Goal: Information Seeking & Learning: Learn about a topic

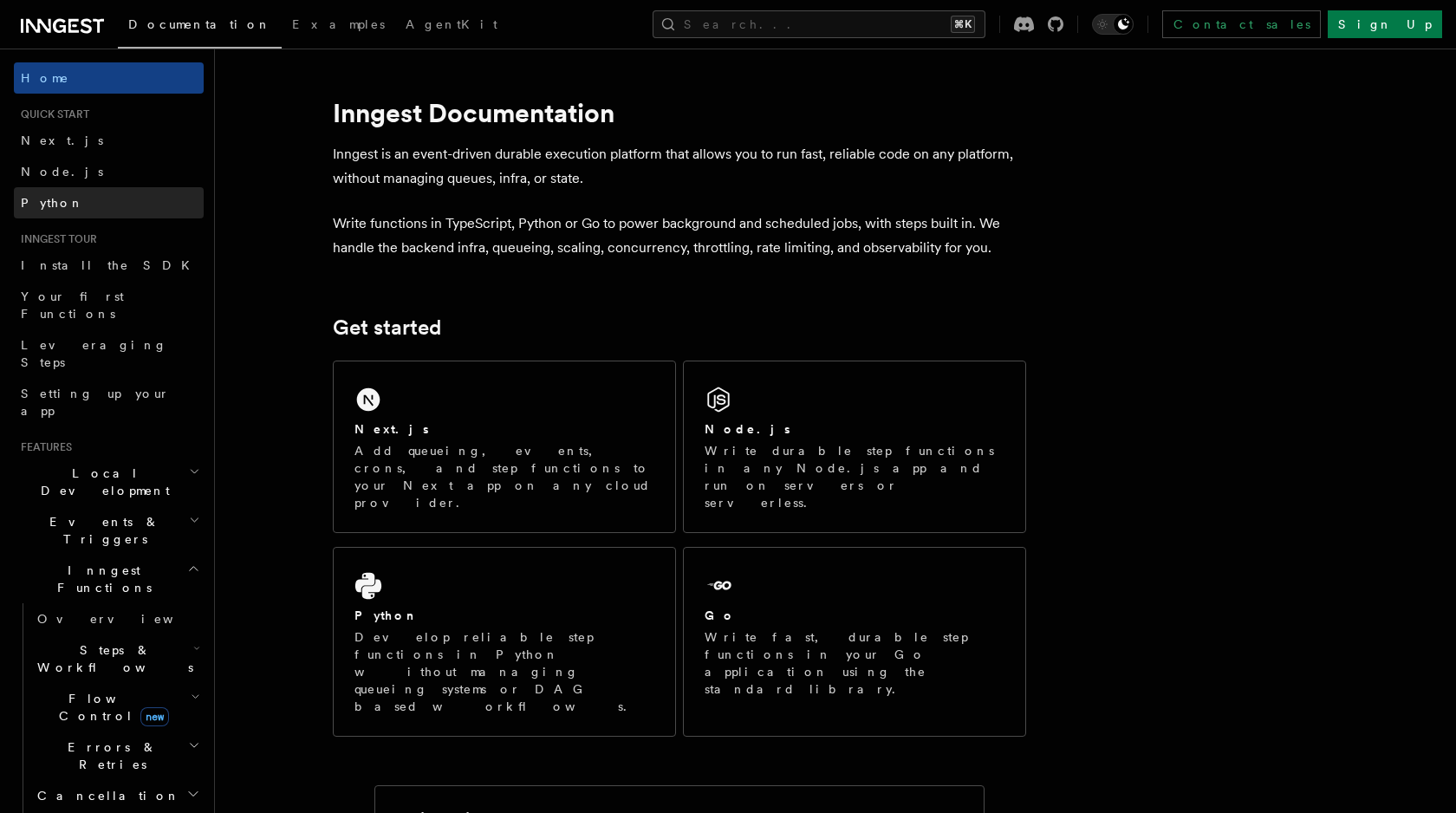
click at [123, 133] on link "Next.js" at bounding box center [108, 140] width 190 height 31
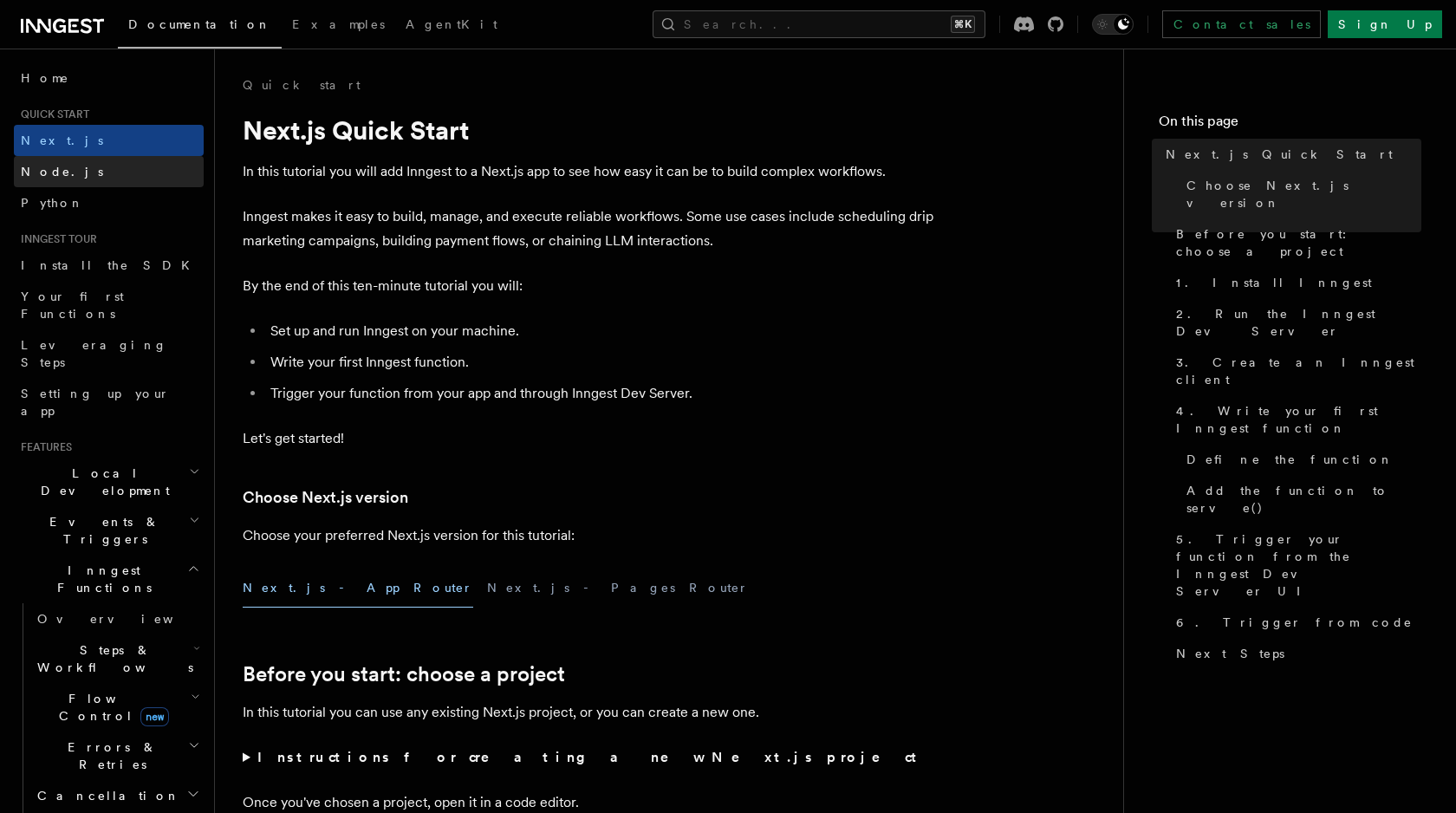
click at [113, 170] on link "Node.js" at bounding box center [108, 171] width 190 height 31
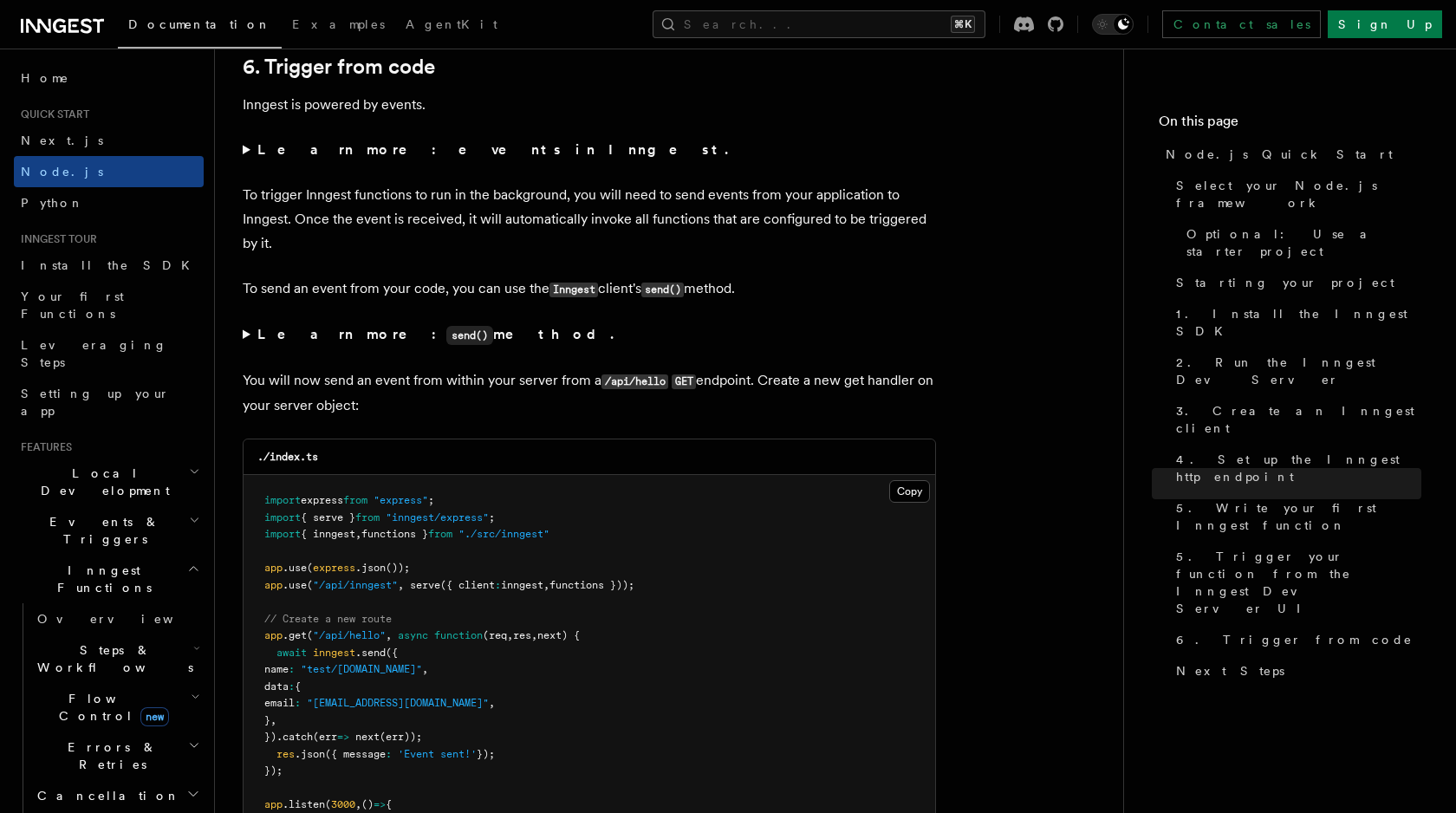
scroll to position [296, 0]
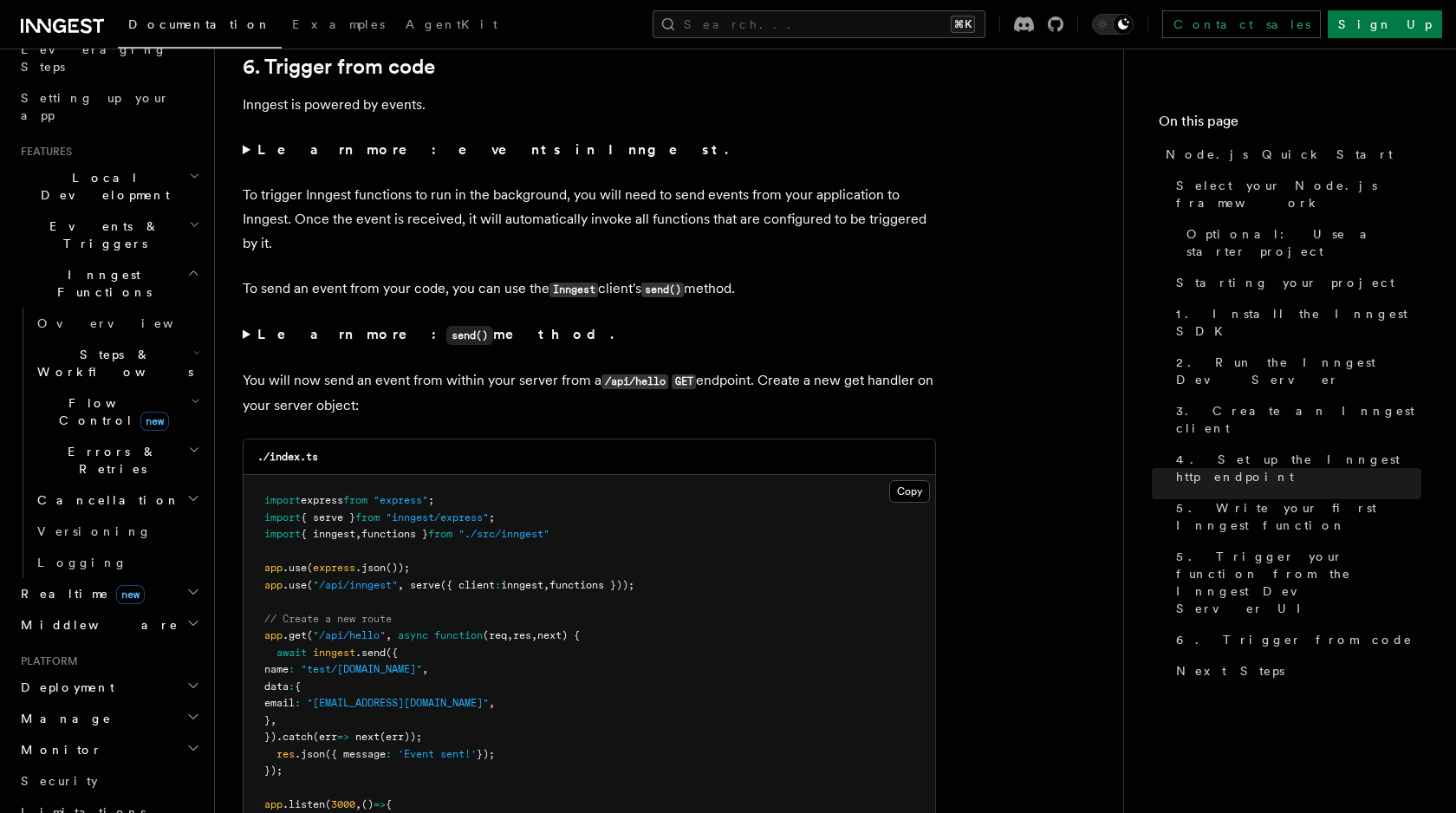
click at [158, 338] on h2 "Steps & Workflows" at bounding box center [116, 362] width 173 height 48
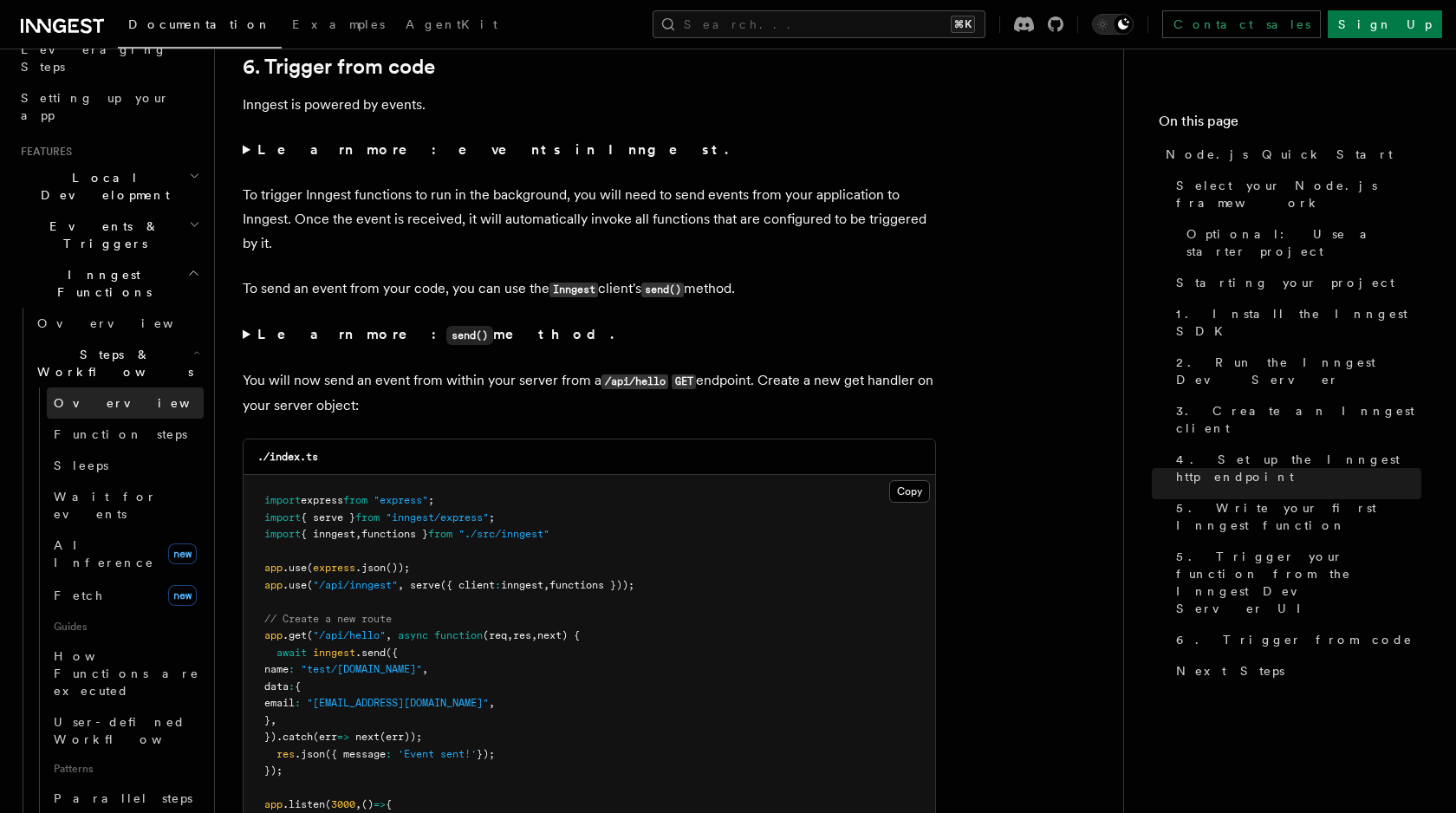
click at [121, 387] on link "Overview" at bounding box center [125, 403] width 157 height 31
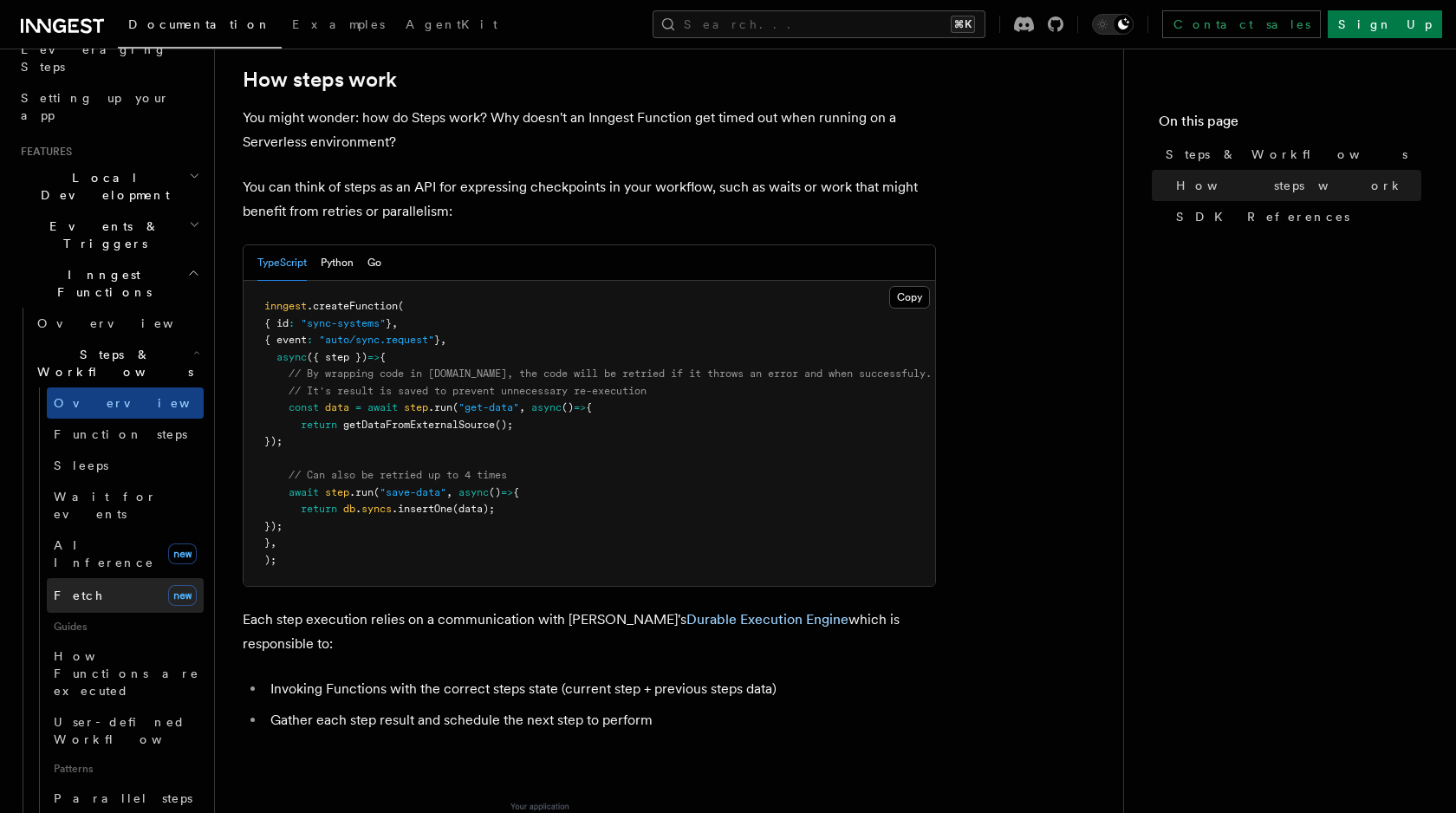
scroll to position [623, 0]
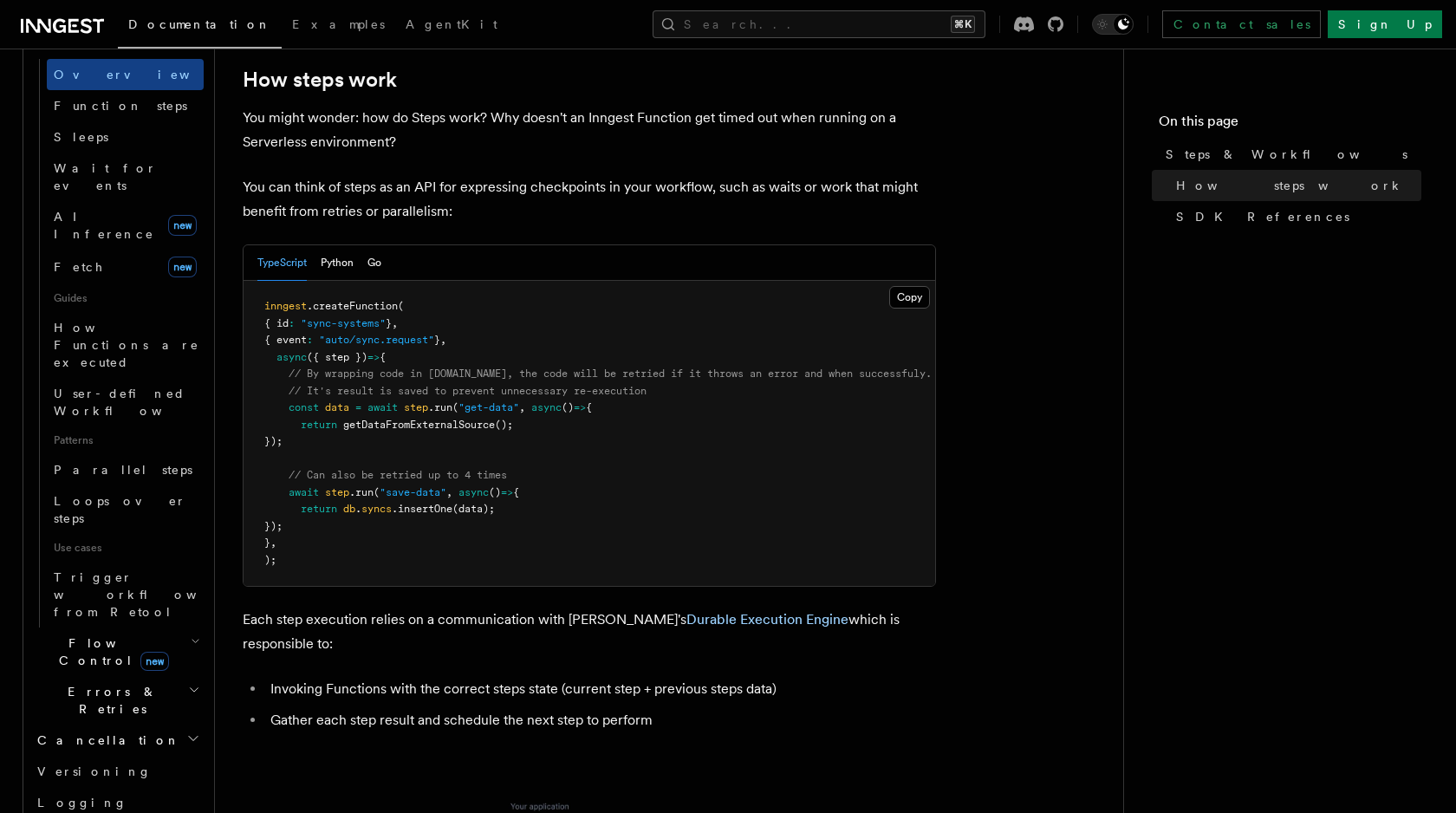
click at [170, 627] on h2 "Flow Control new" at bounding box center [116, 651] width 173 height 48
click at [138, 707] on link "Singleton new" at bounding box center [125, 724] width 157 height 34
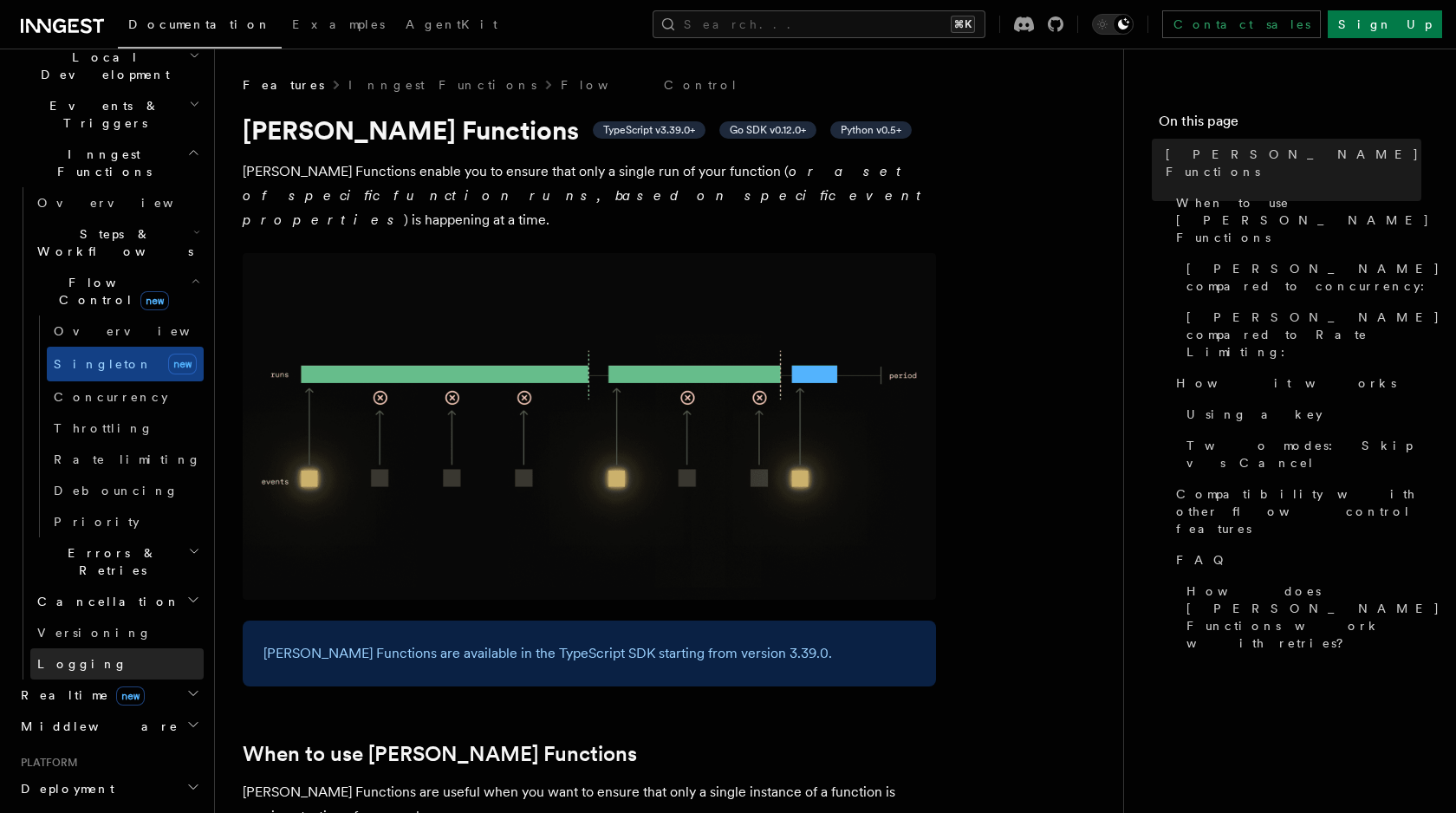
scroll to position [301, 0]
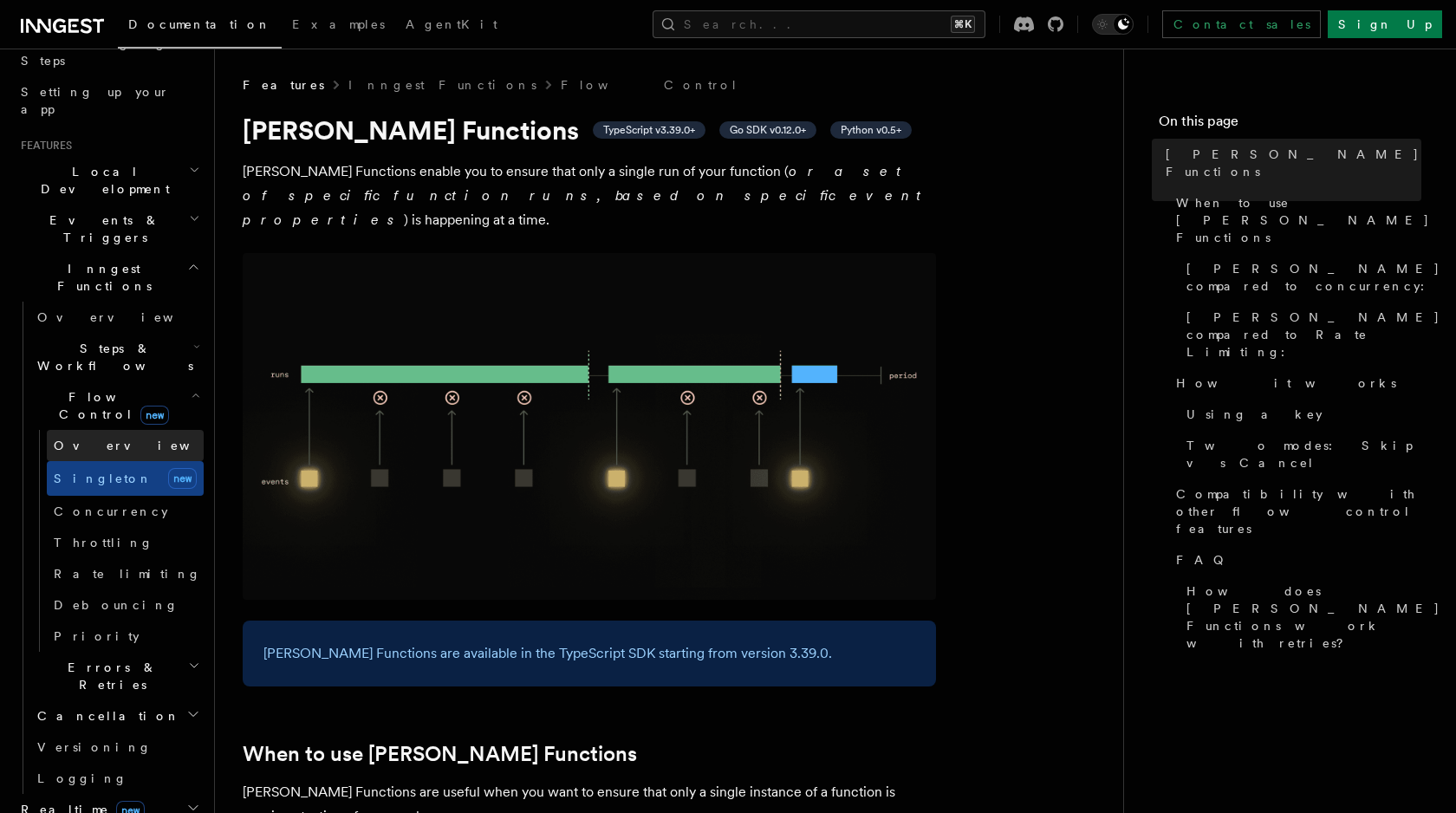
click at [147, 430] on link "Overview" at bounding box center [125, 446] width 157 height 31
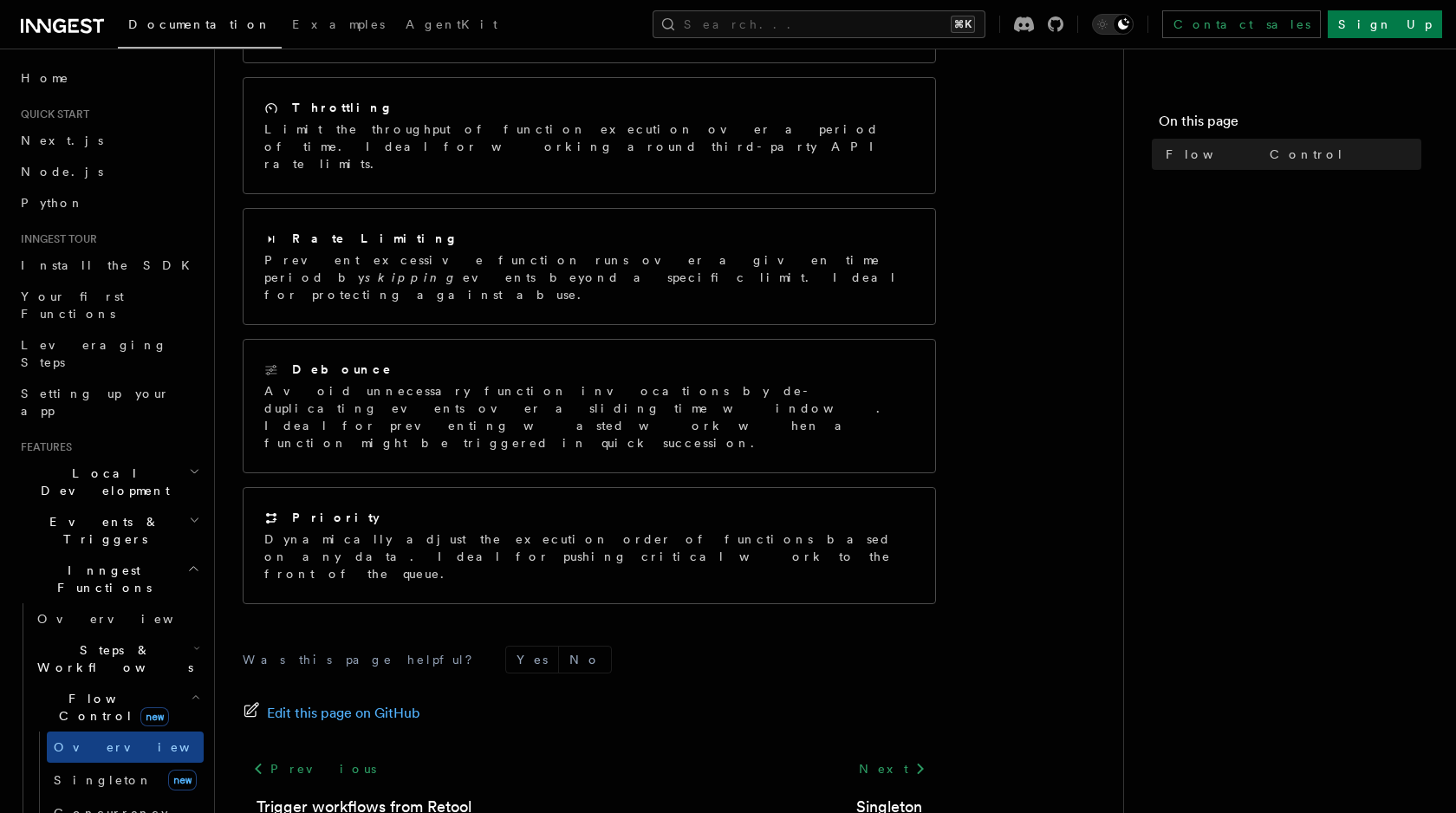
click at [62, 86] on link "Home" at bounding box center [108, 78] width 190 height 31
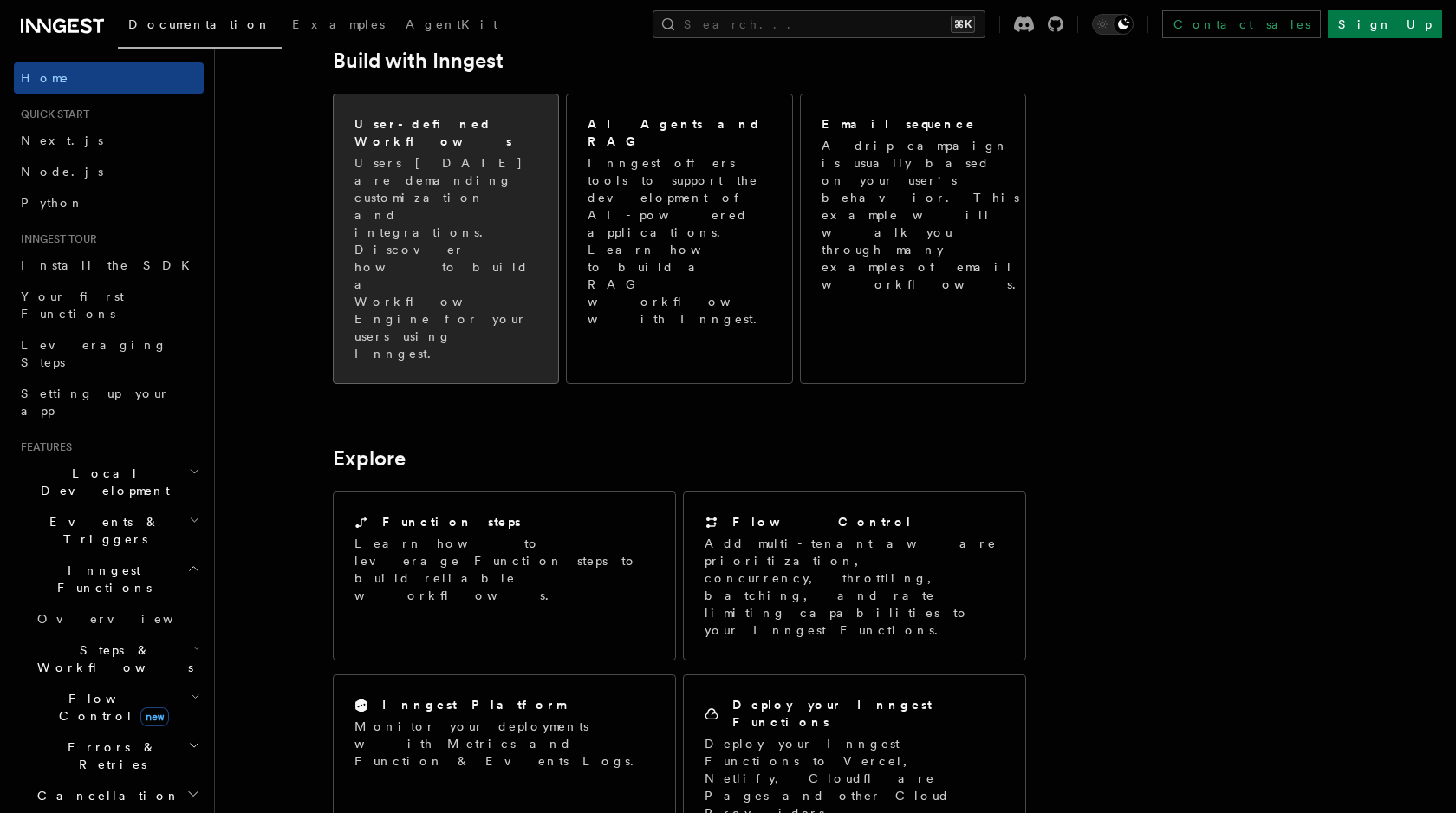
scroll to position [625, 0]
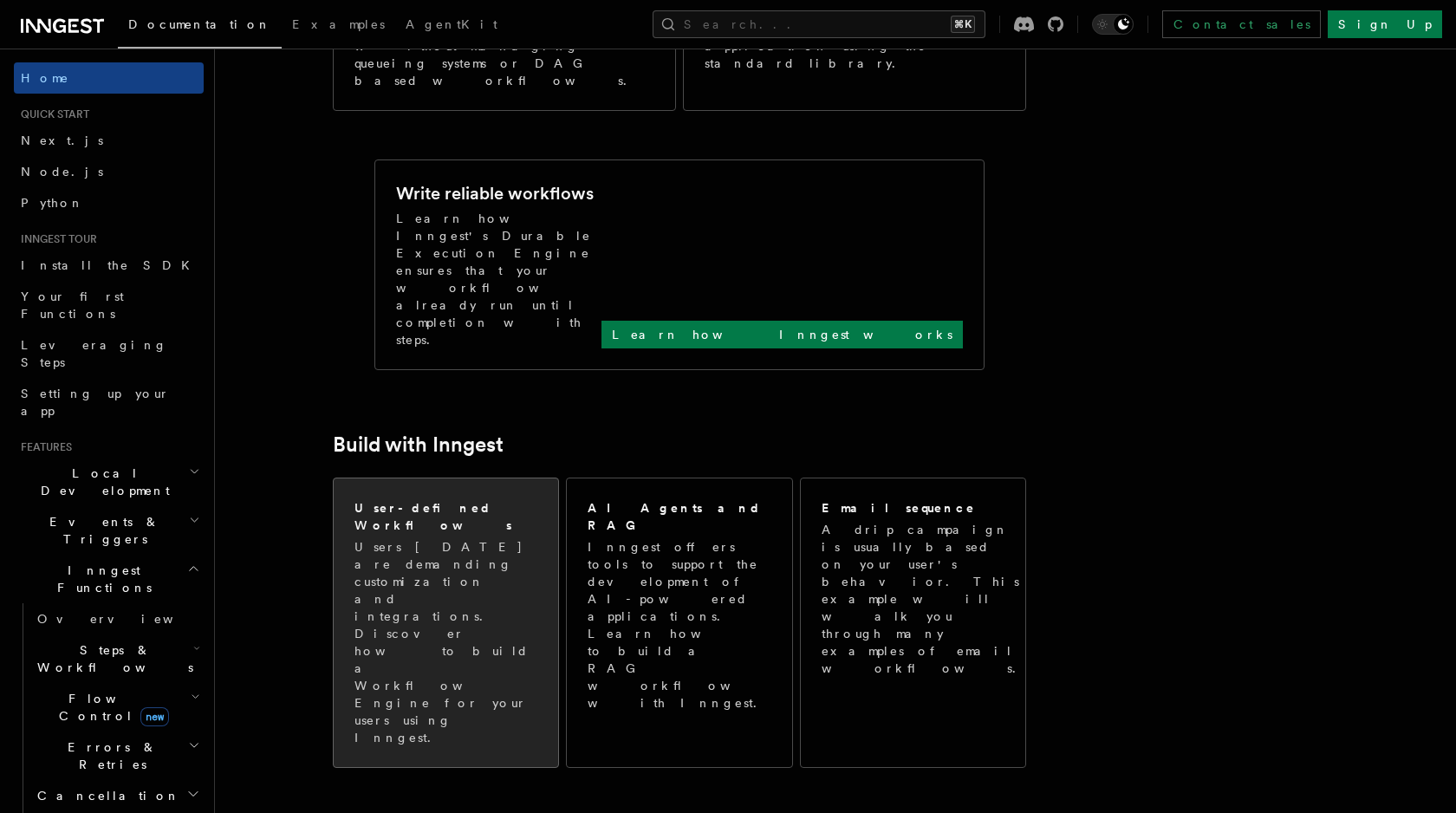
click at [395, 470] on div "User-defined Workflows Users today are demanding customization and integrations…" at bounding box center [680, 622] width 694 height 304
click at [392, 478] on div "User-defined Workflows Users today are demanding customization and integrations…" at bounding box center [446, 622] width 224 height 289
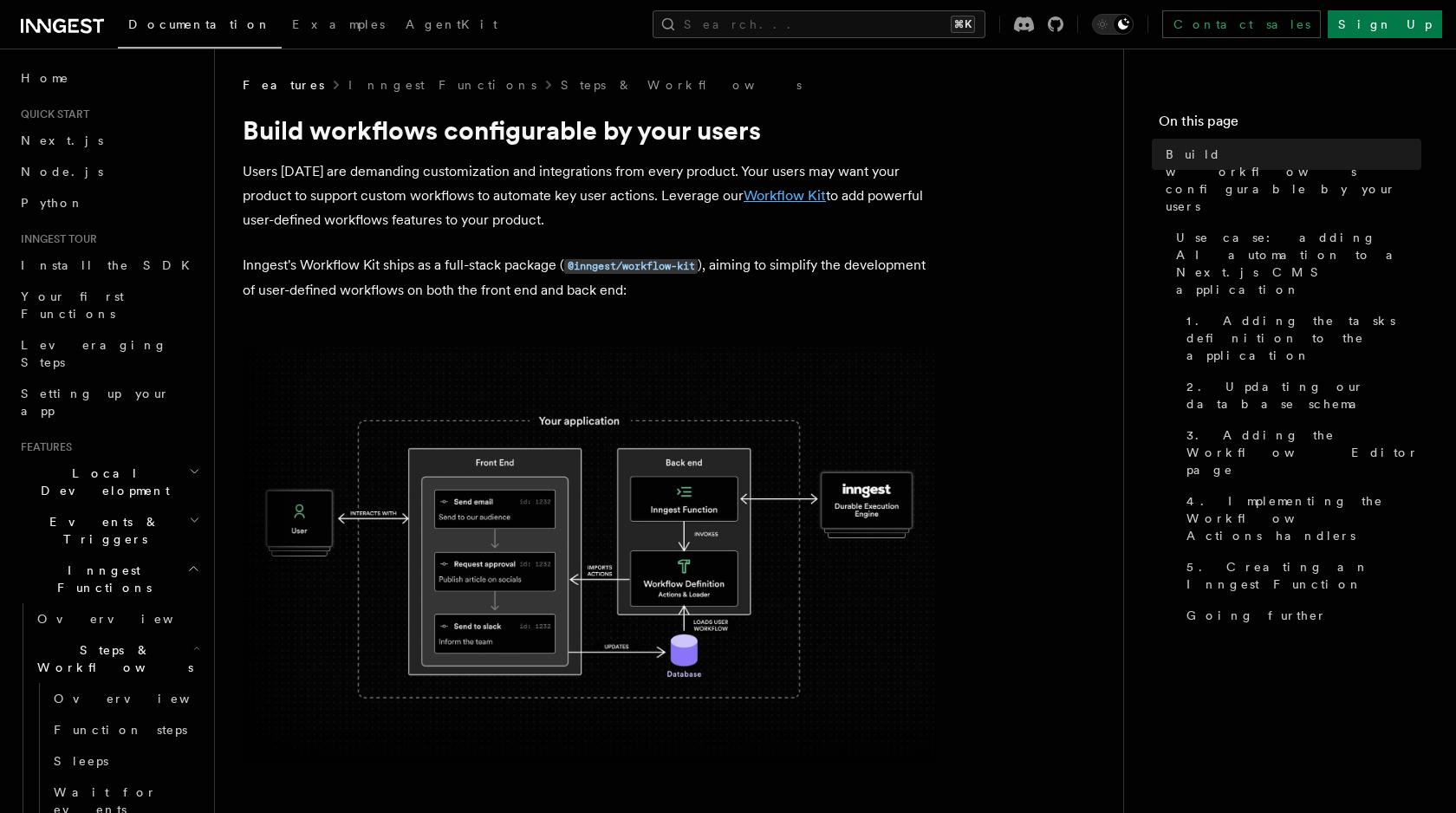
click at [746, 201] on link "Workflow Kit" at bounding box center [784, 195] width 83 height 16
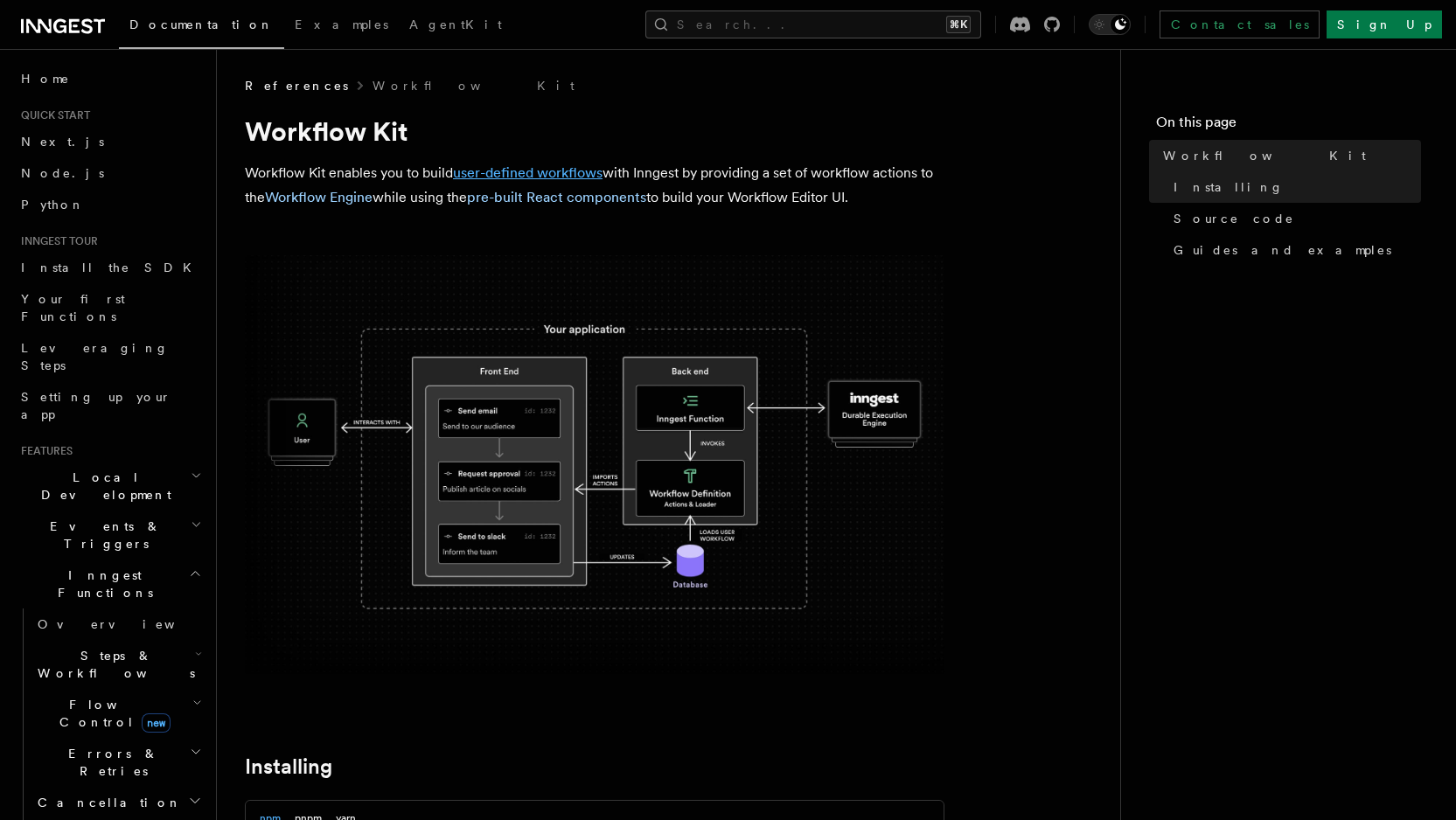
click at [533, 175] on link "user-defined workflows" at bounding box center [527, 173] width 149 height 16
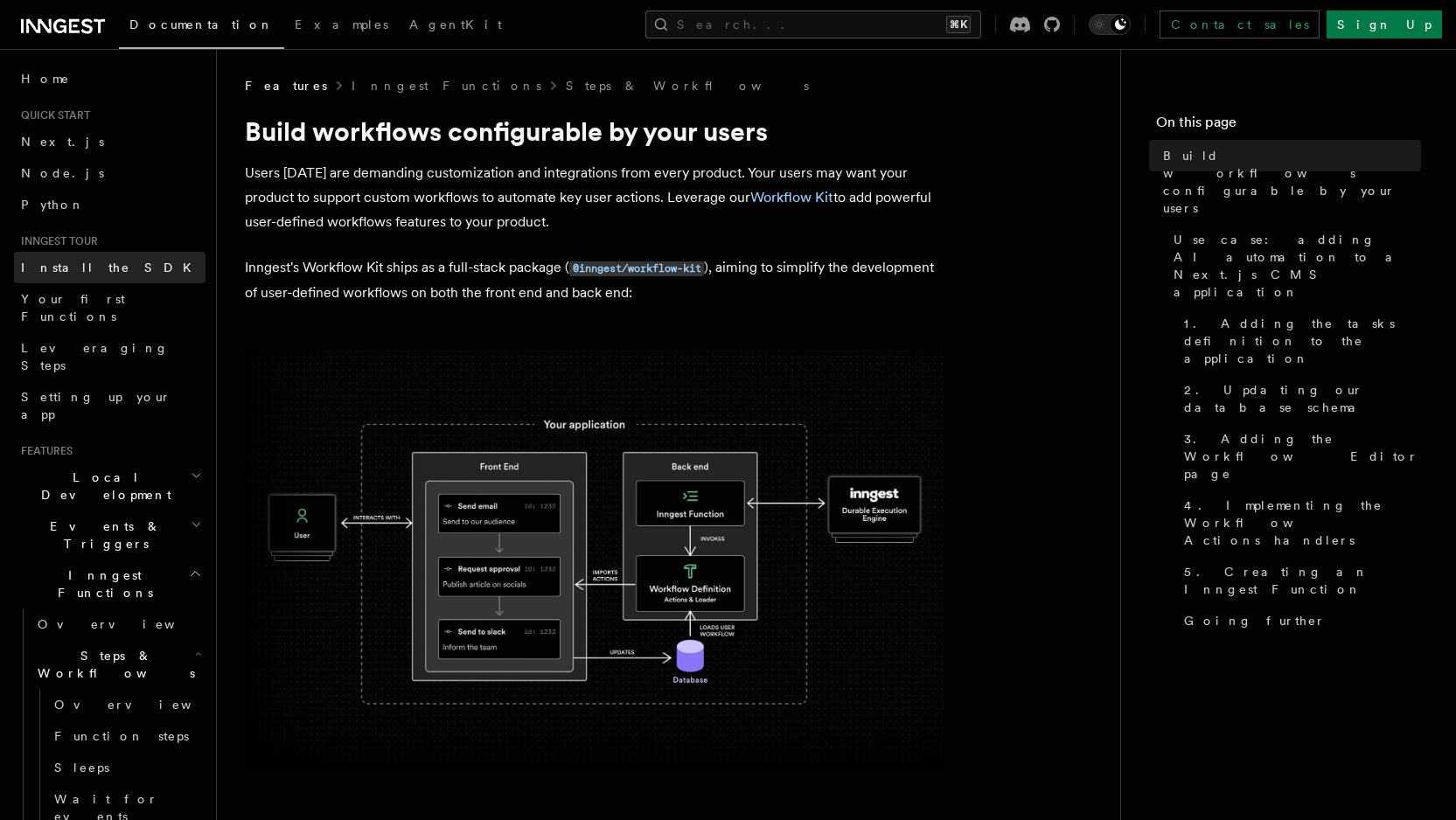
click at [114, 275] on link "Install the SDK" at bounding box center [109, 267] width 191 height 31
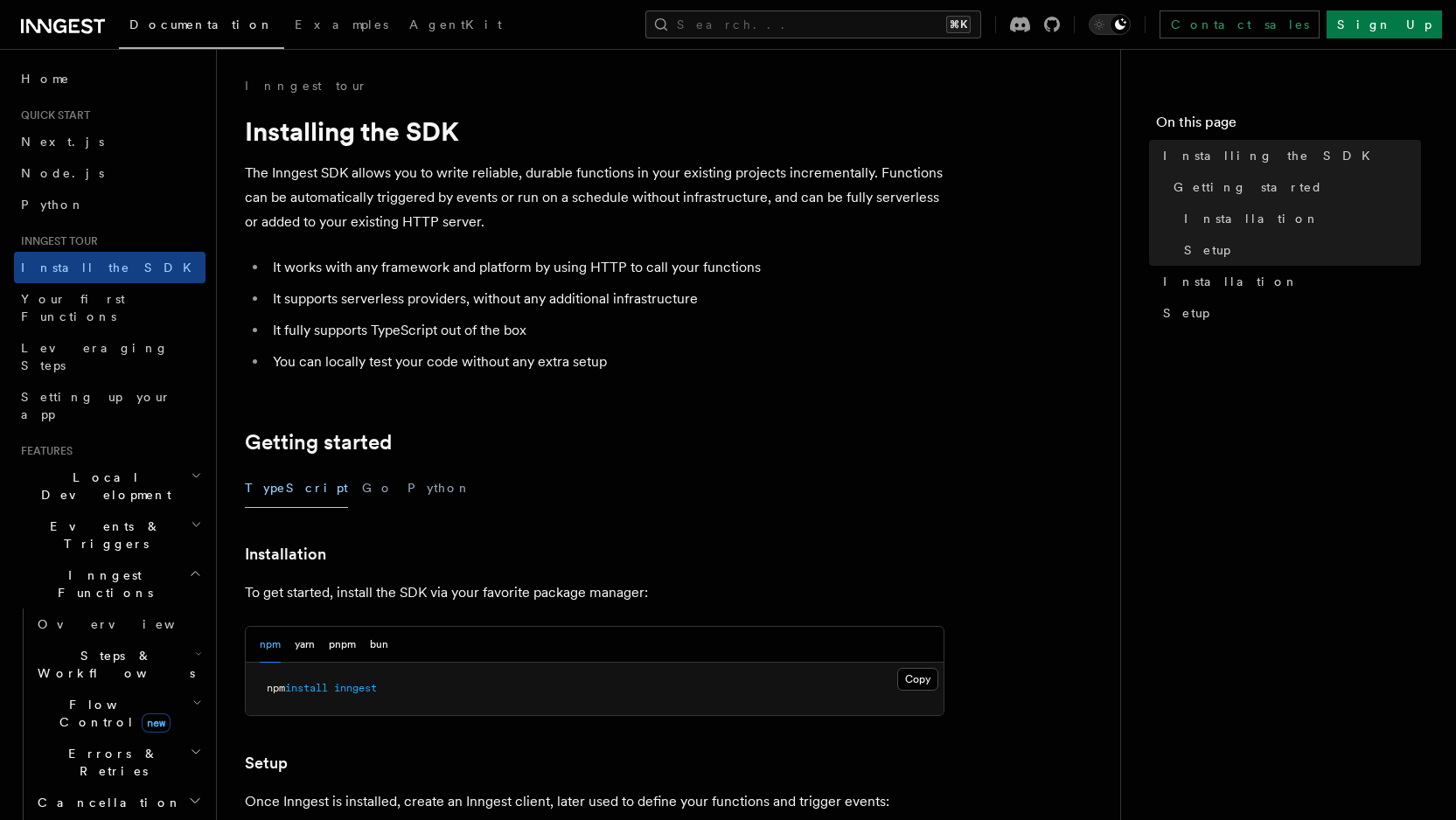
scroll to position [633, 0]
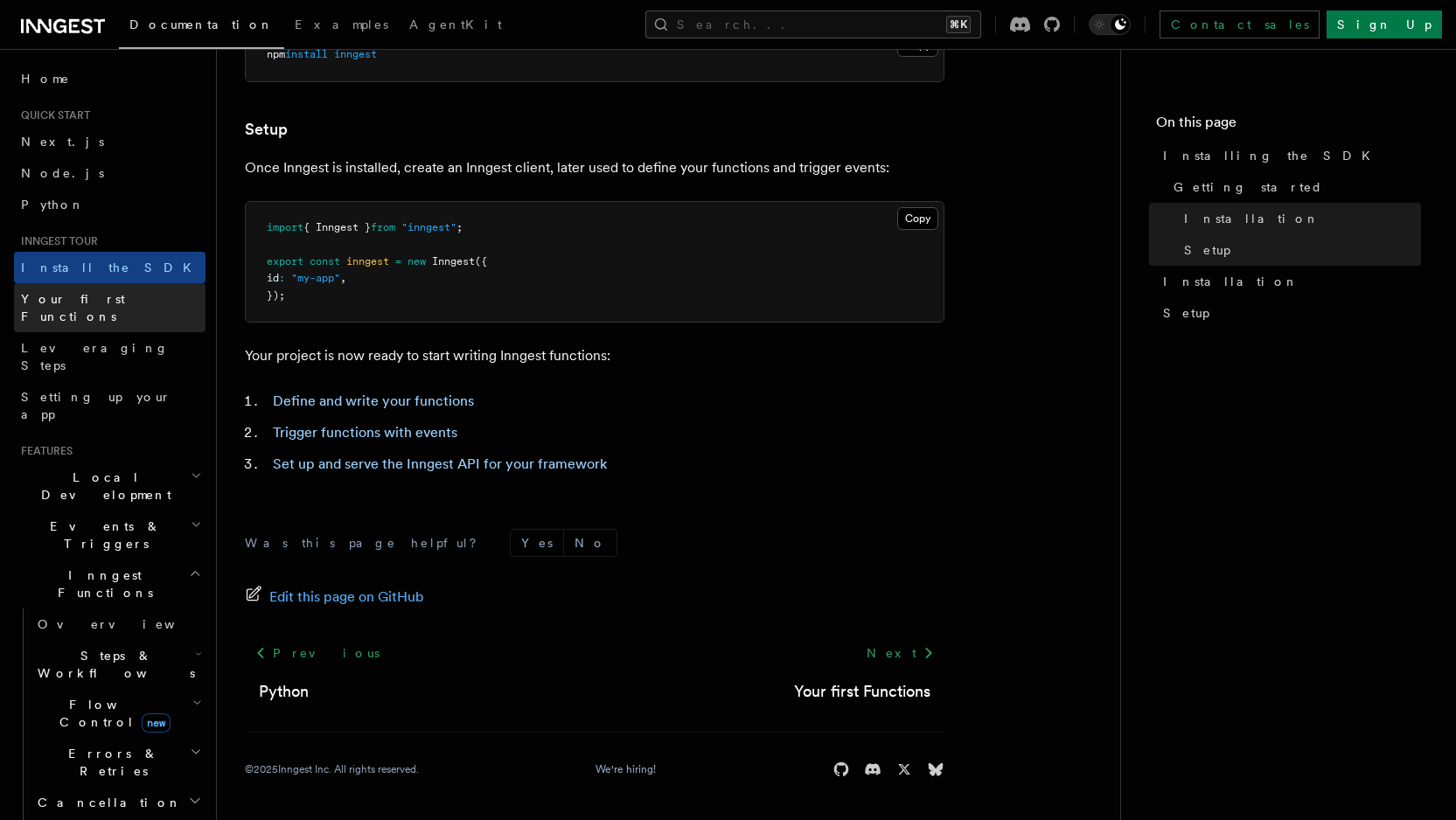
click at [152, 295] on link "Your first Functions" at bounding box center [109, 307] width 191 height 49
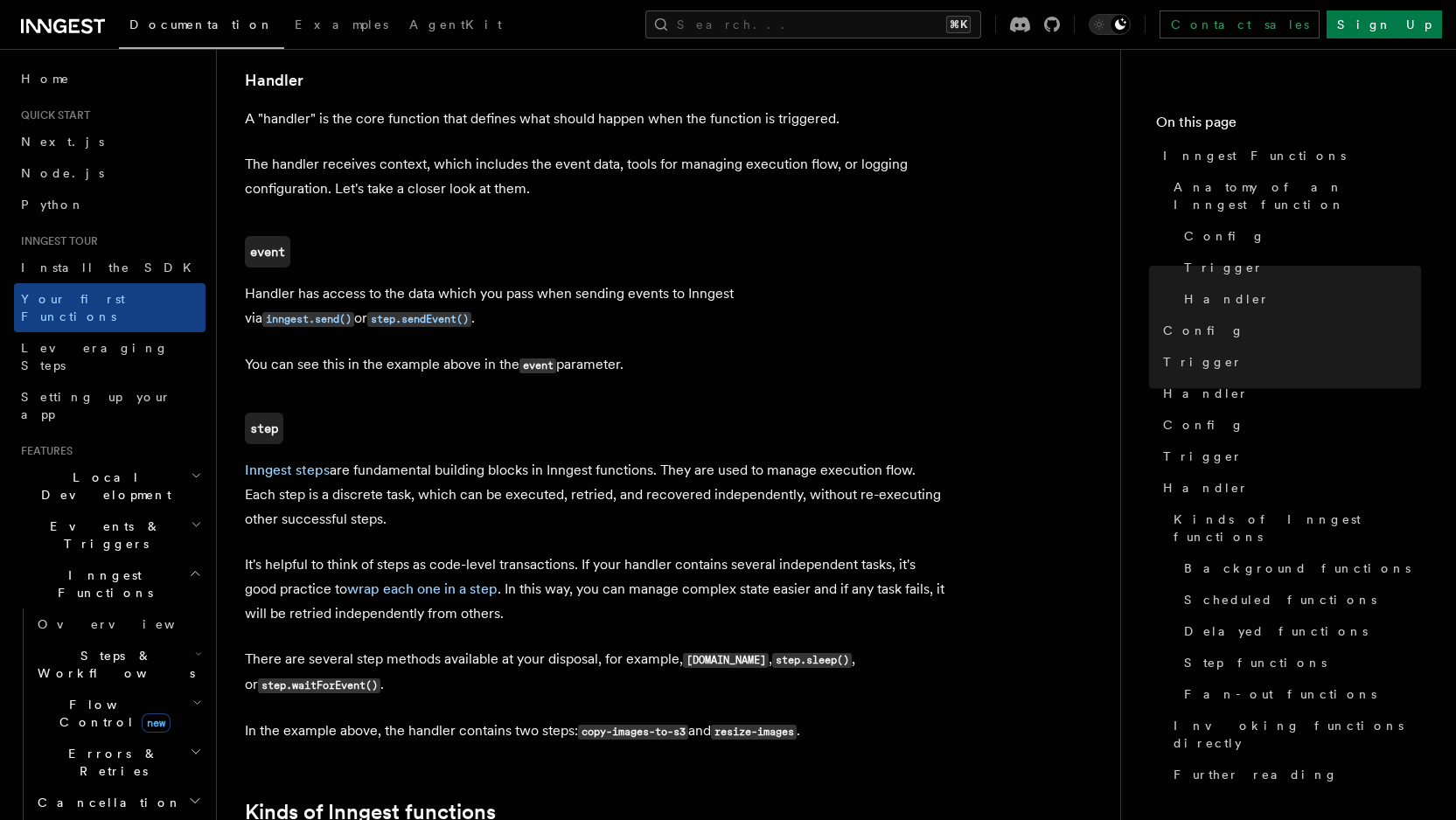
scroll to position [791, 0]
